Goal: Find specific page/section: Find specific page/section

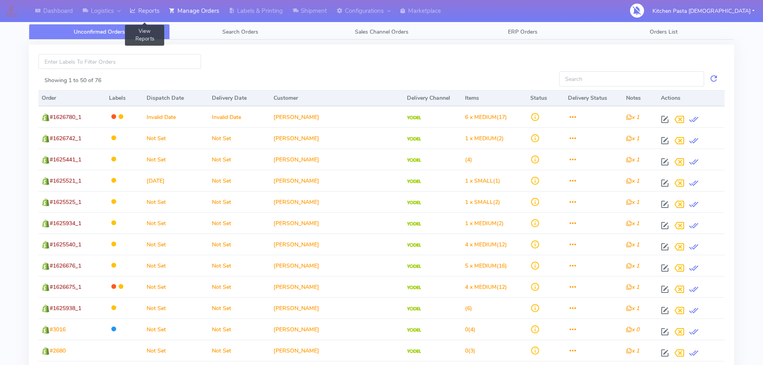
click at [144, 11] on link "Reports" at bounding box center [144, 11] width 39 height 22
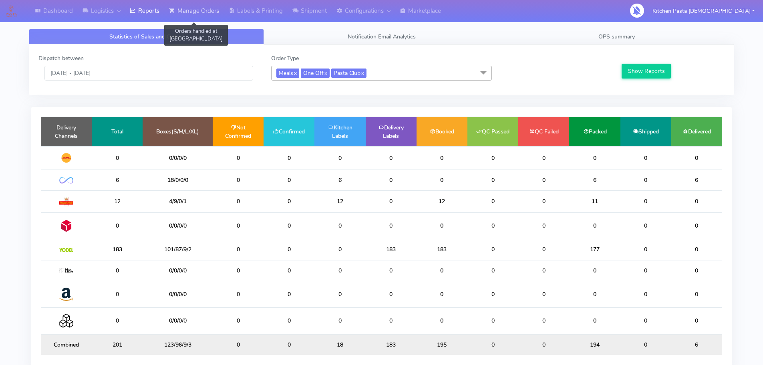
click at [195, 9] on link "Manage Orders" at bounding box center [194, 11] width 60 height 22
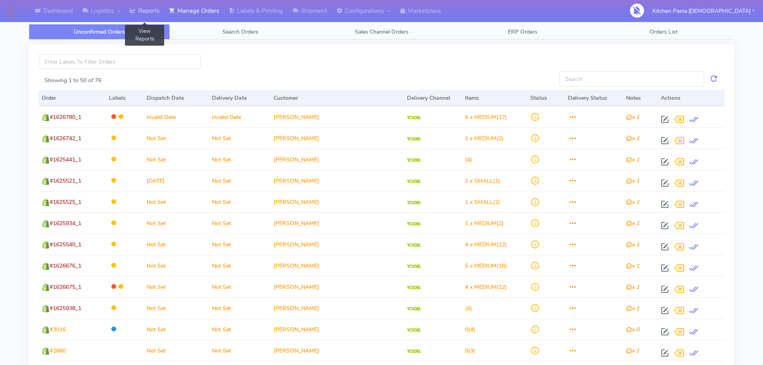
click at [141, 8] on link "Reports" at bounding box center [144, 11] width 39 height 22
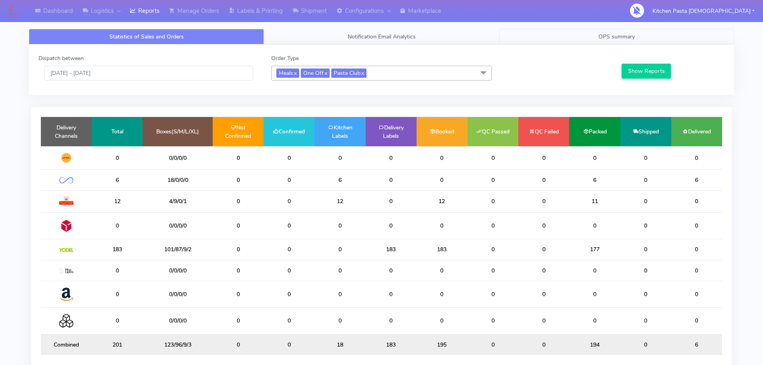
click at [597, 35] on link "OPS summary" at bounding box center [616, 37] width 235 height 16
click at [409, 74] on span "Meals x One Off x Pasta Club x" at bounding box center [381, 73] width 221 height 15
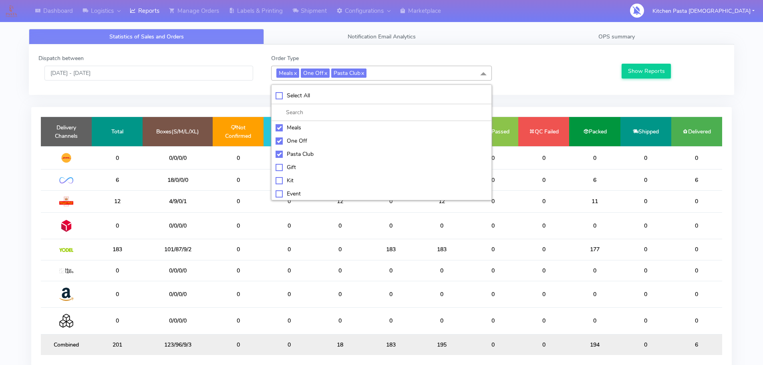
click at [315, 125] on div "Meals" at bounding box center [381, 127] width 212 height 8
checkbox input "false"
click at [304, 141] on div "One Off" at bounding box center [381, 141] width 212 height 8
checkbox input "false"
click at [302, 155] on div "Pasta Club" at bounding box center [381, 154] width 212 height 8
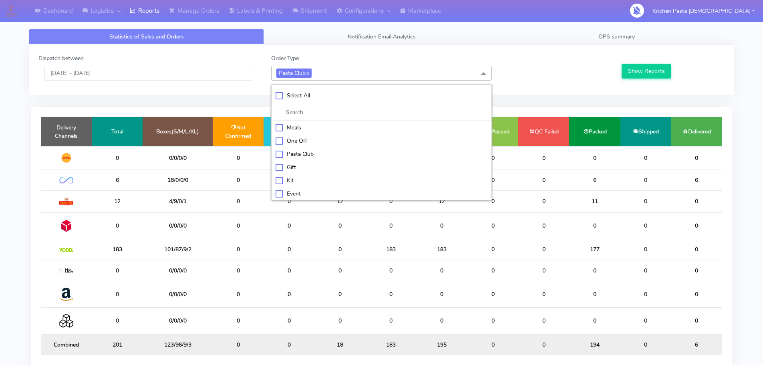
checkbox input "false"
drag, startPoint x: 298, startPoint y: 178, endPoint x: 333, endPoint y: 178, distance: 34.8
click at [298, 178] on div "Kit" at bounding box center [381, 179] width 212 height 8
checkbox input "true"
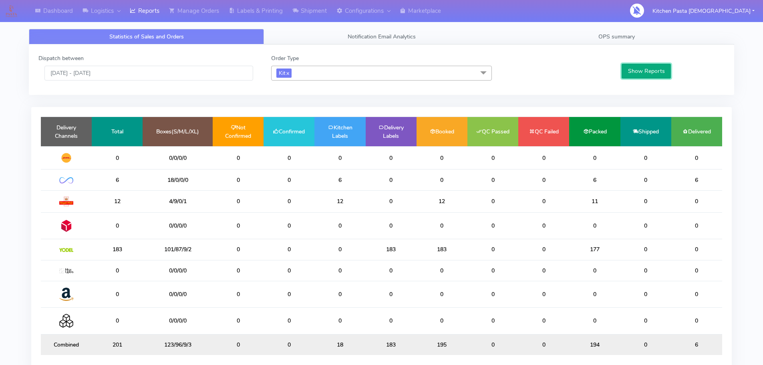
click at [641, 67] on button "Show Reports" at bounding box center [645, 71] width 49 height 15
